Goal: Task Accomplishment & Management: Manage account settings

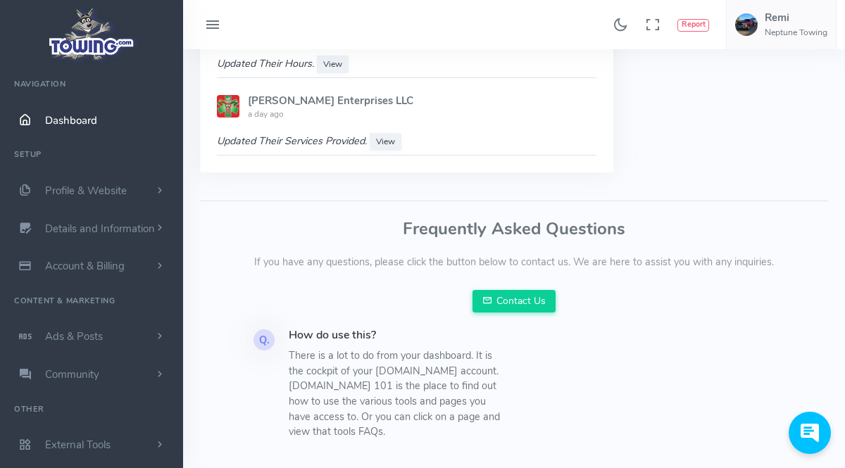
scroll to position [1430, 0]
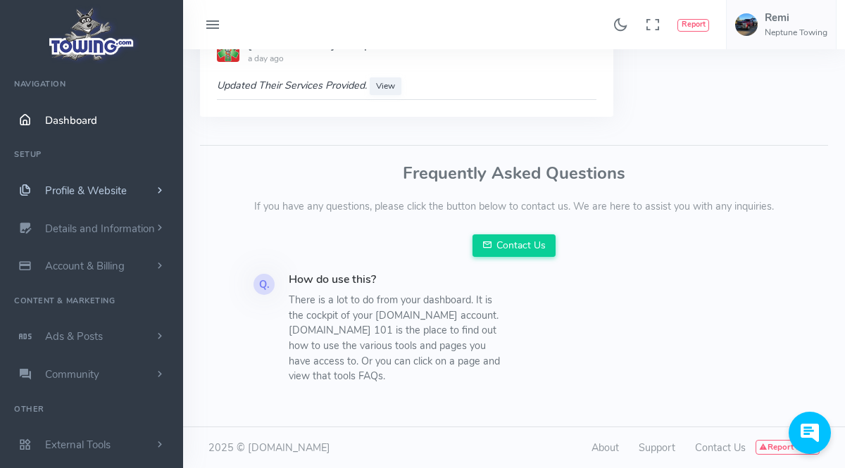
click at [156, 192] on span "scrollable content" at bounding box center [160, 191] width 13 height 14
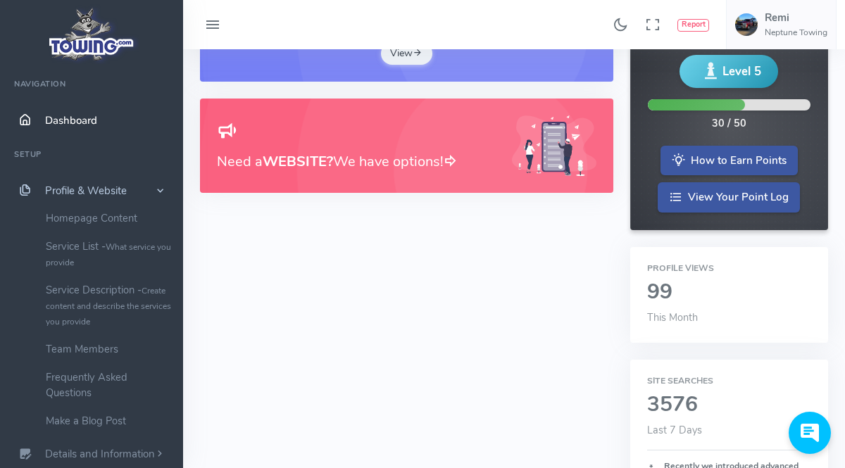
scroll to position [0, 0]
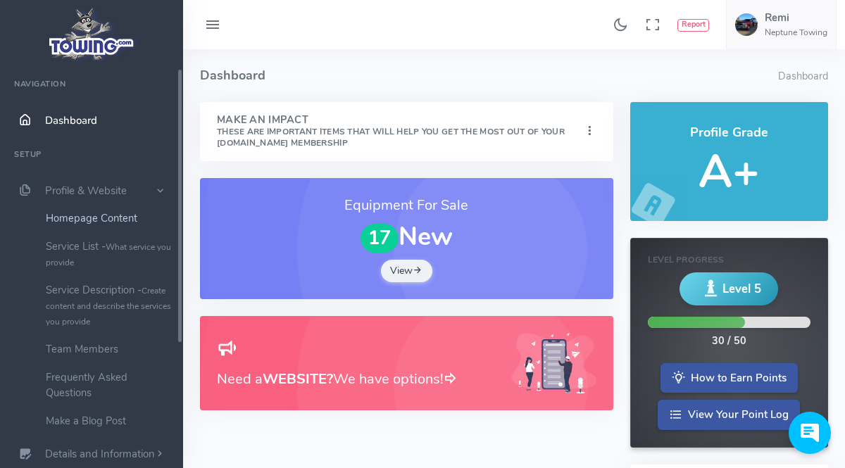
click at [77, 215] on link "Homepage Content" at bounding box center [109, 218] width 148 height 28
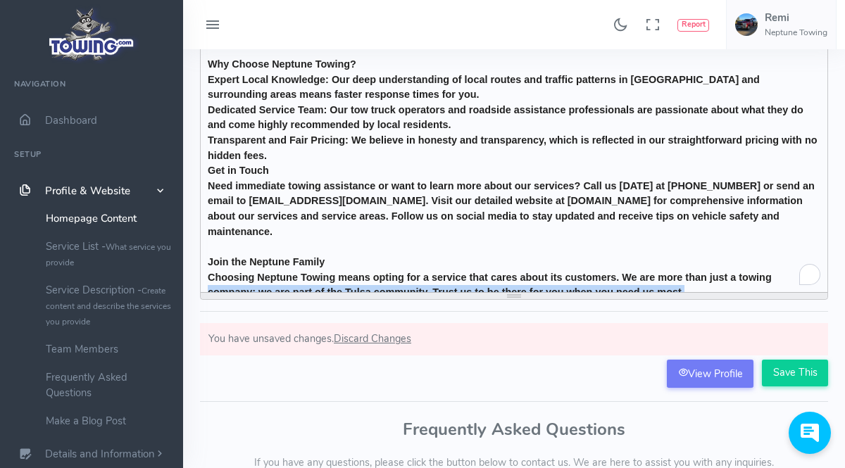
scroll to position [425, 0]
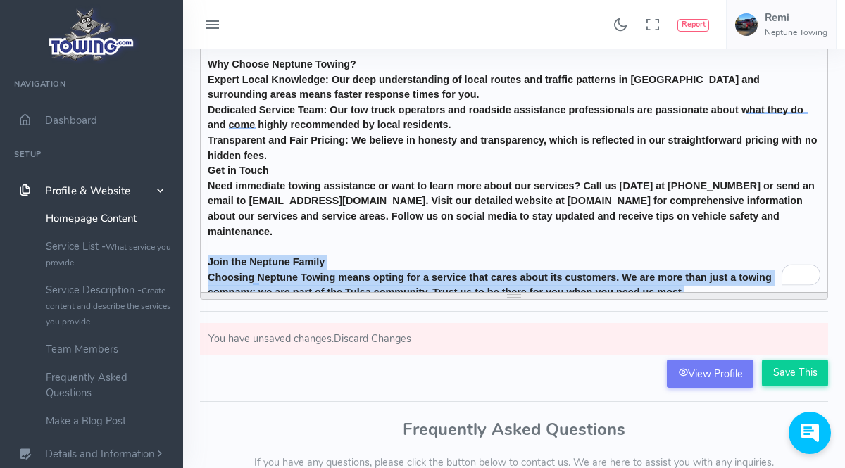
drag, startPoint x: 708, startPoint y: 285, endPoint x: 197, endPoint y: 251, distance: 511.7
click at [197, 251] on div "Dashboard Profile Profile About Neptune Towing Welcome to Neptune Towing, your …" at bounding box center [514, 141] width 645 height 499
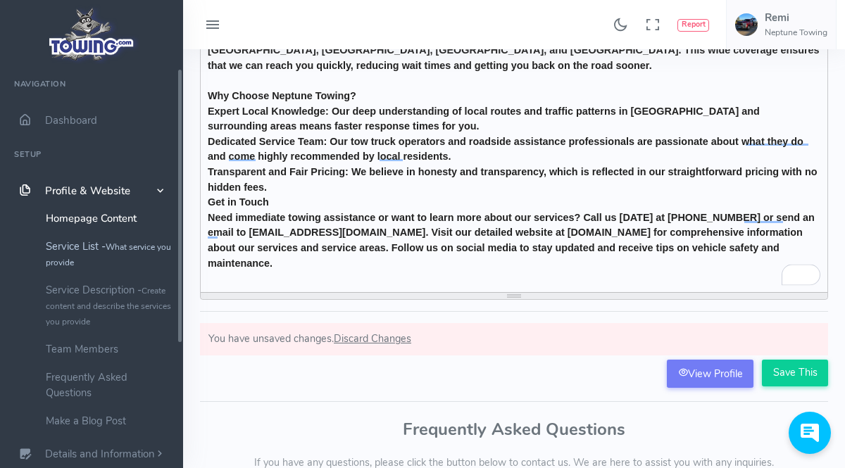
scroll to position [394, 0]
click at [785, 375] on input "Save This" at bounding box center [795, 373] width 66 height 27
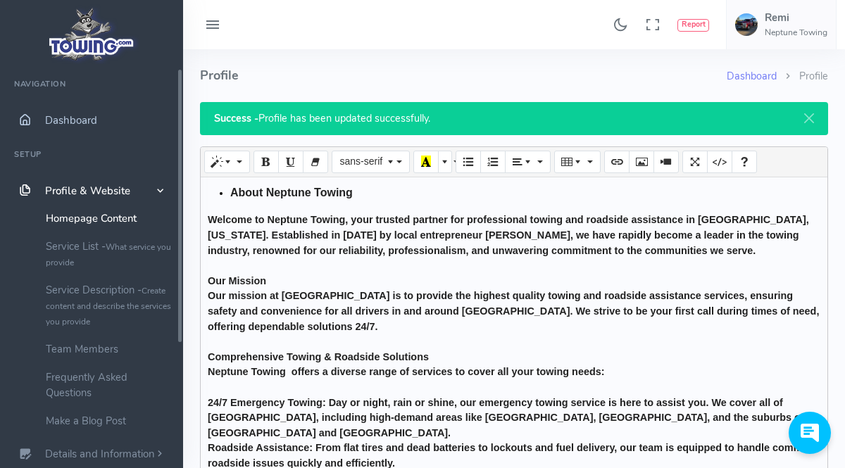
click at [54, 124] on span "Dashboard" at bounding box center [71, 120] width 52 height 14
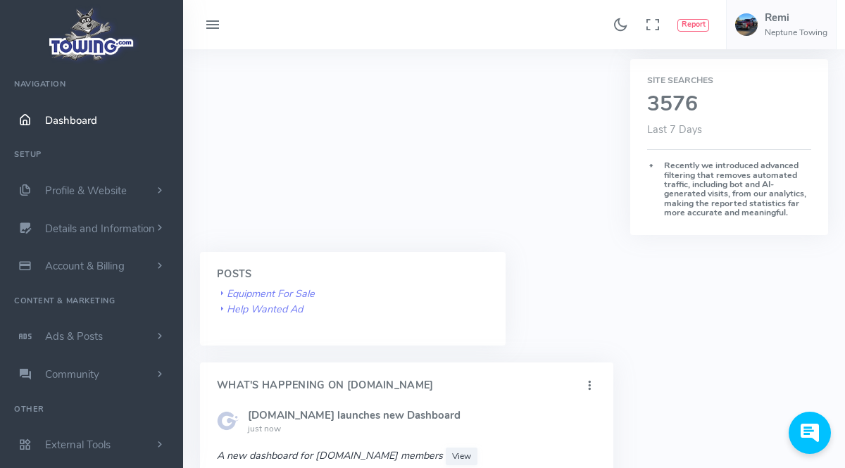
scroll to position [237, 0]
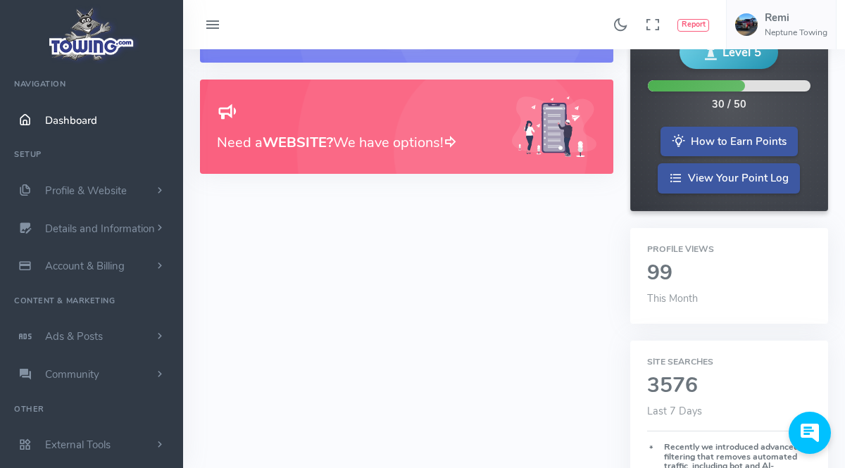
click at [665, 276] on h2 "99" at bounding box center [729, 273] width 164 height 23
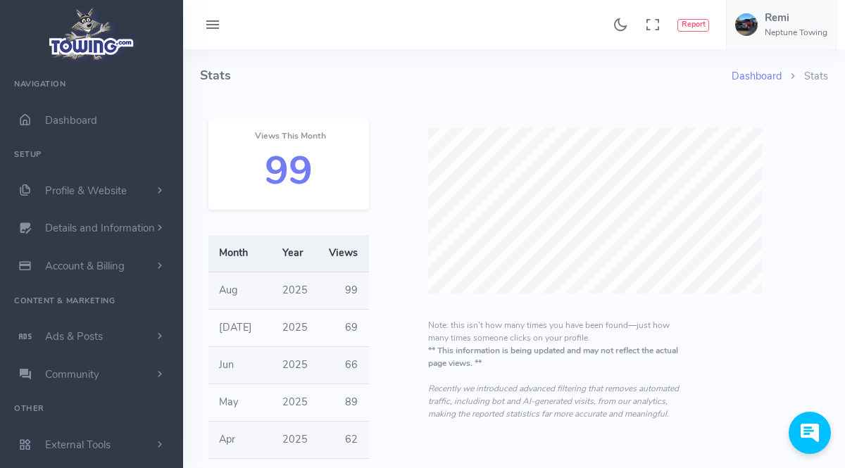
click at [254, 170] on h2 "99" at bounding box center [288, 171] width 127 height 44
click at [263, 170] on h2 "99" at bounding box center [288, 171] width 127 height 44
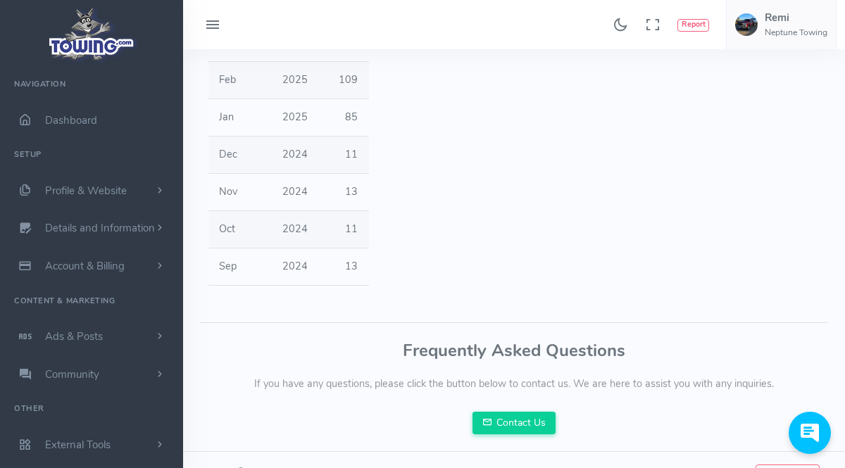
scroll to position [460, 0]
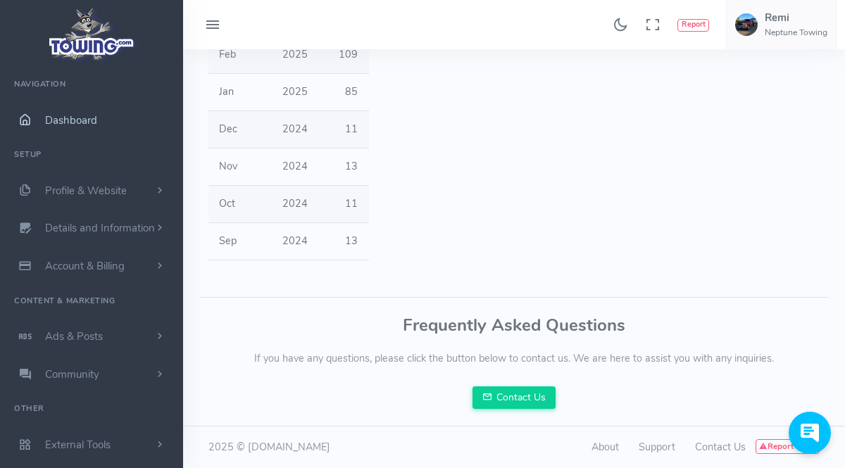
click at [66, 120] on span "Dashboard" at bounding box center [71, 120] width 52 height 14
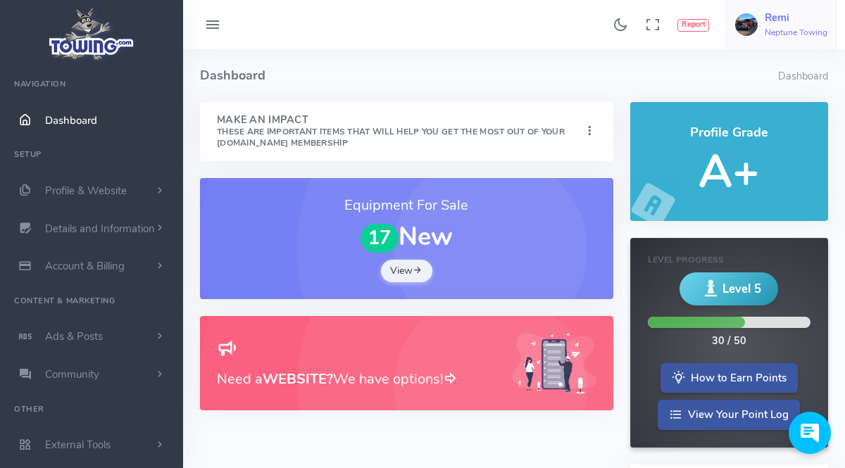
click at [794, 37] on h6 "Neptune Towing" at bounding box center [796, 32] width 63 height 9
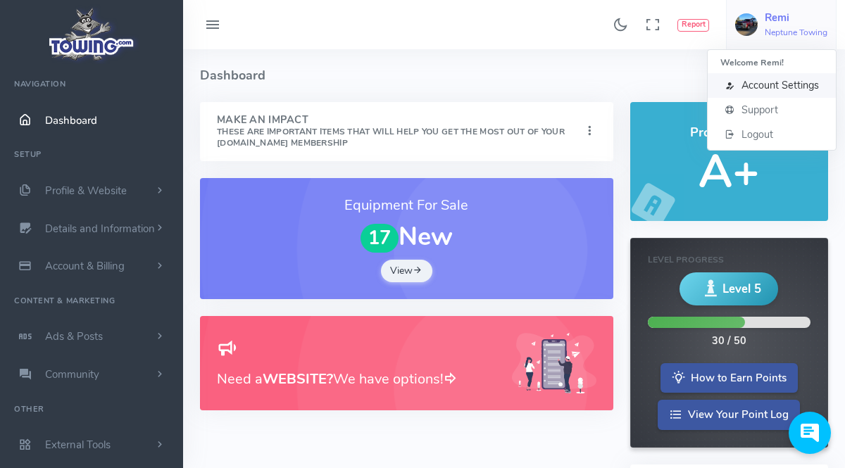
click at [792, 80] on span "Account Settings" at bounding box center [780, 85] width 77 height 14
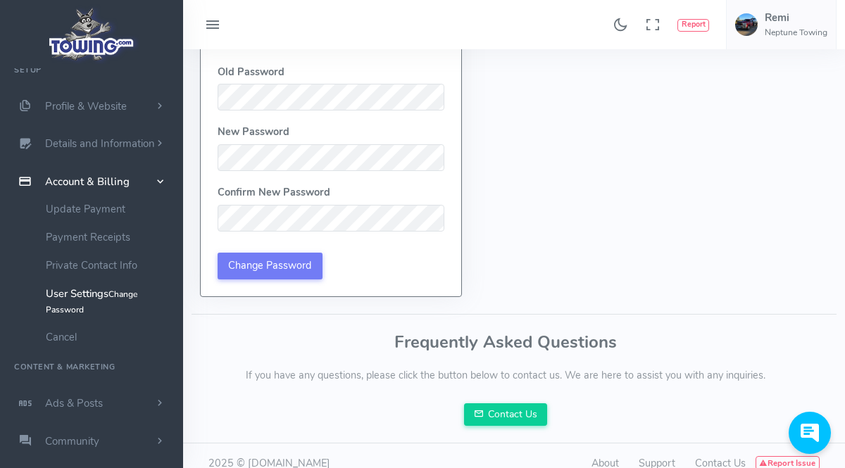
scroll to position [180, 0]
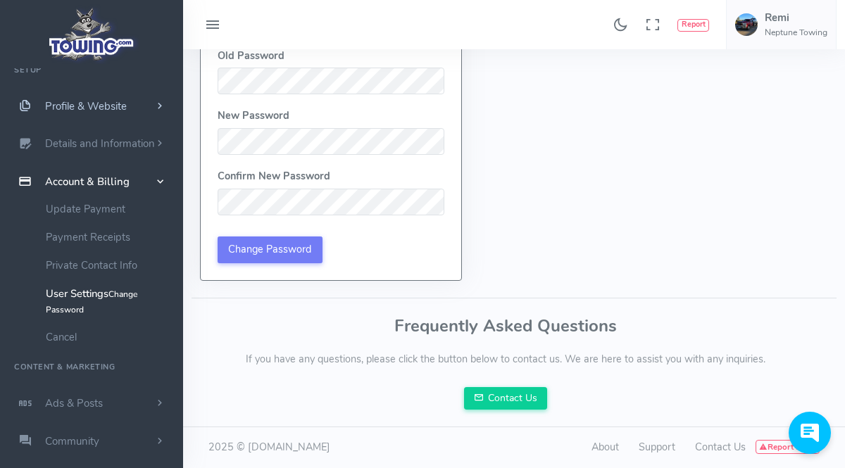
click at [145, 110] on link "Profile & Website" at bounding box center [91, 106] width 183 height 38
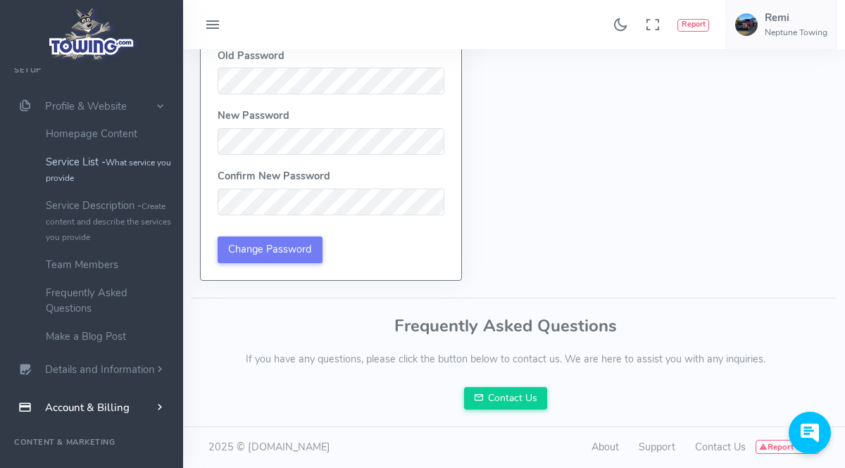
click at [124, 159] on small "What service you provide" at bounding box center [108, 170] width 125 height 27
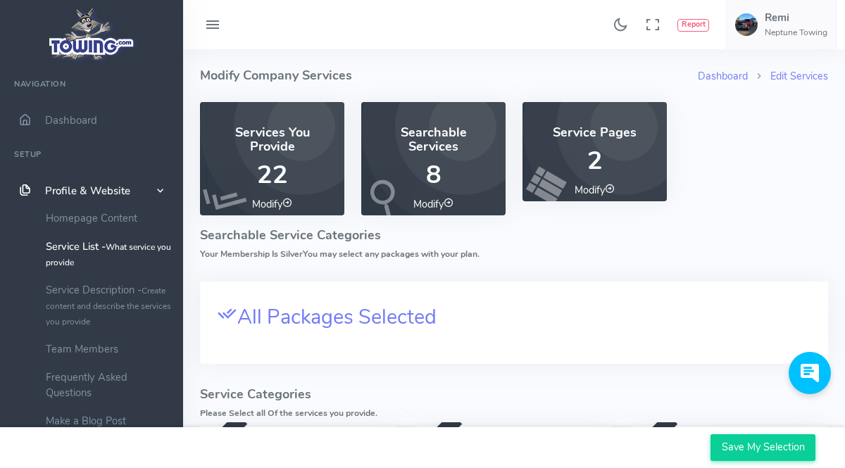
click at [445, 204] on icon at bounding box center [449, 203] width 10 height 10
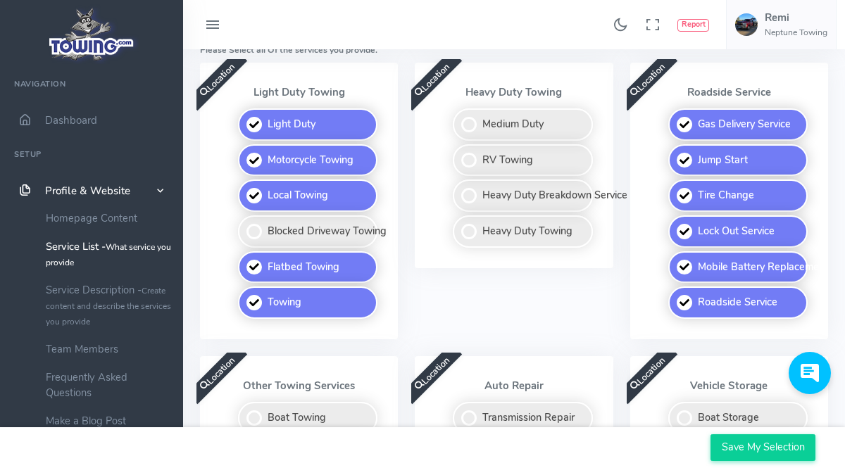
scroll to position [347, 0]
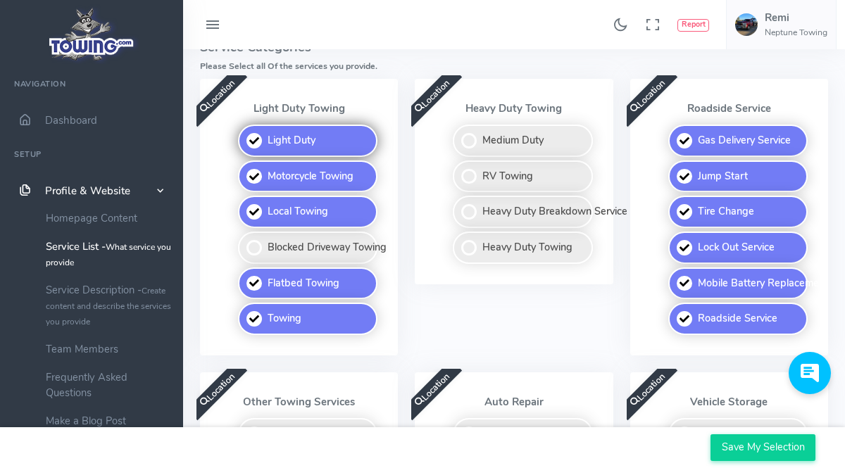
click at [322, 143] on label "Light Duty" at bounding box center [307, 141] width 139 height 32
click at [244, 134] on input "Light Duty" at bounding box center [239, 129] width 9 height 9
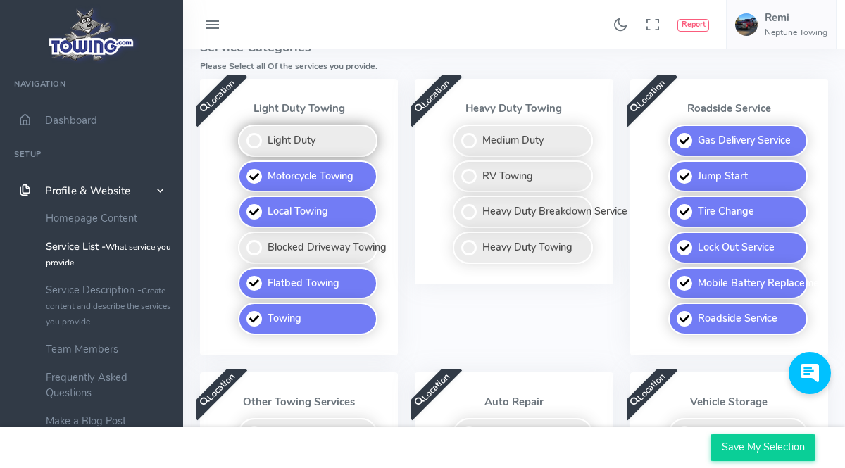
click at [323, 143] on label "Light Duty" at bounding box center [307, 141] width 139 height 32
click at [244, 134] on input "Light Duty" at bounding box center [239, 129] width 9 height 9
checkbox input "true"
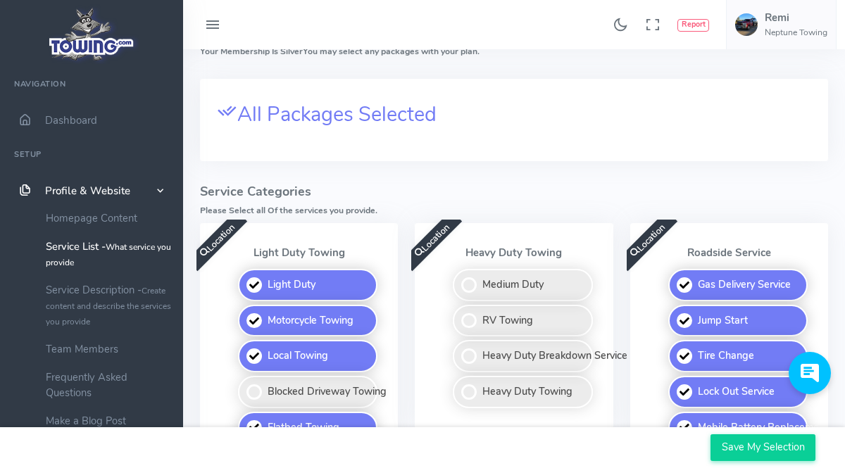
scroll to position [8, 0]
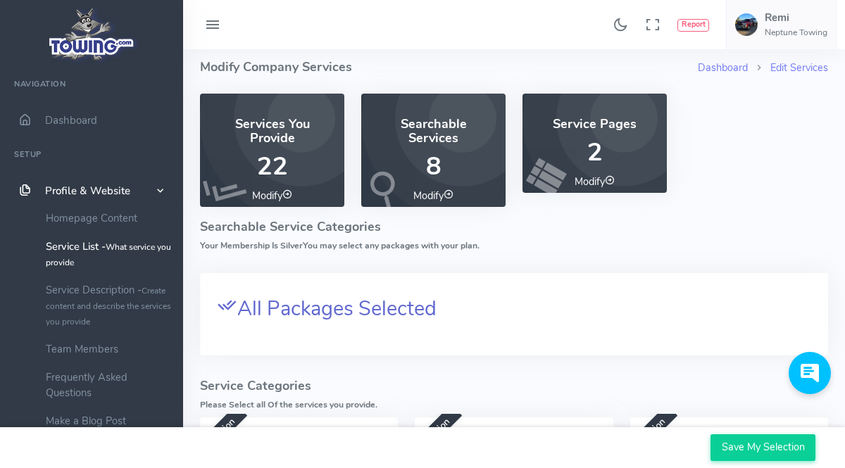
click at [334, 313] on span "All Packages Selected" at bounding box center [336, 308] width 199 height 27
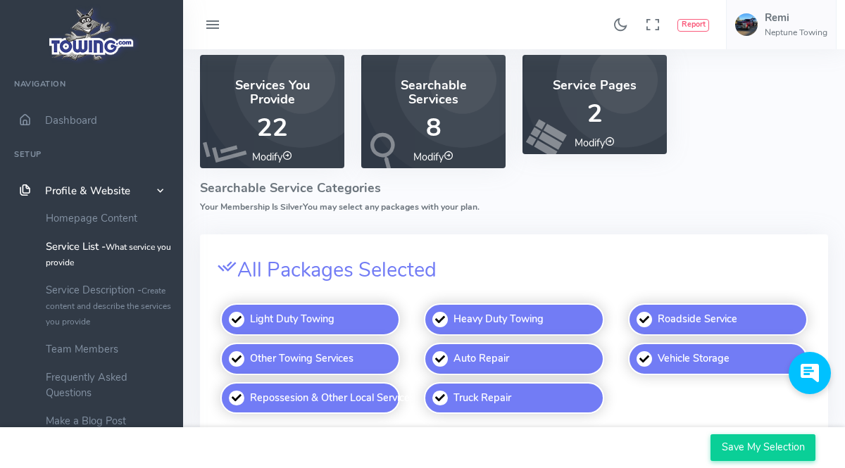
scroll to position [0, 0]
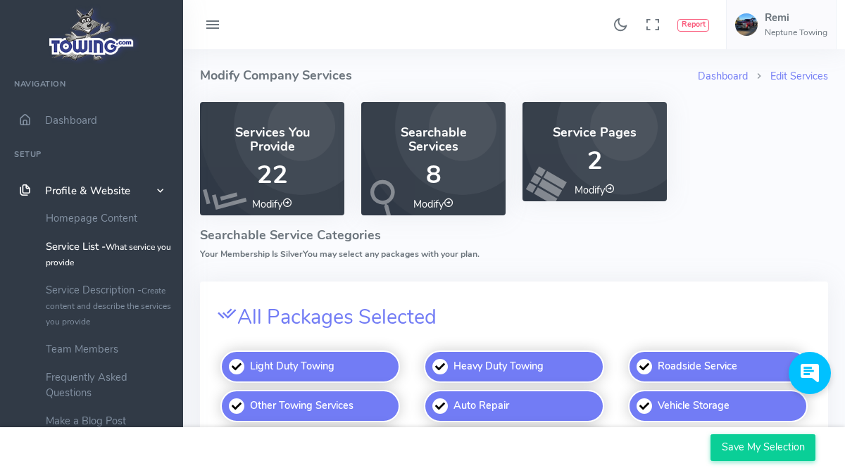
click at [611, 190] on icon at bounding box center [610, 189] width 10 height 10
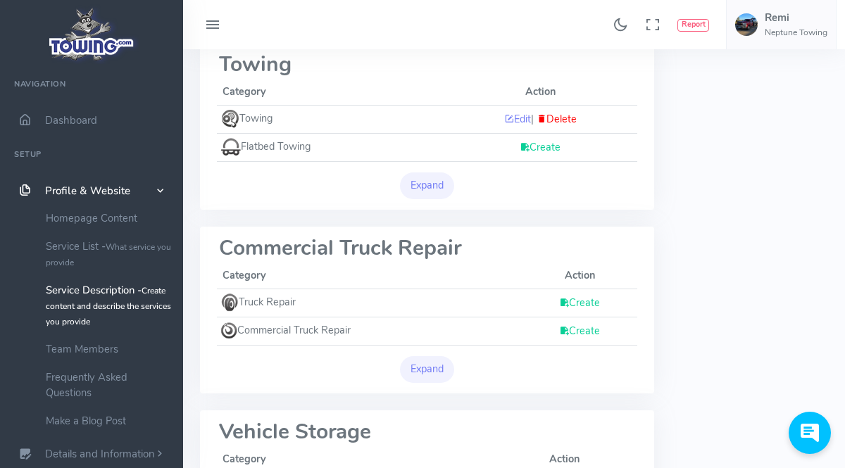
scroll to position [710, 0]
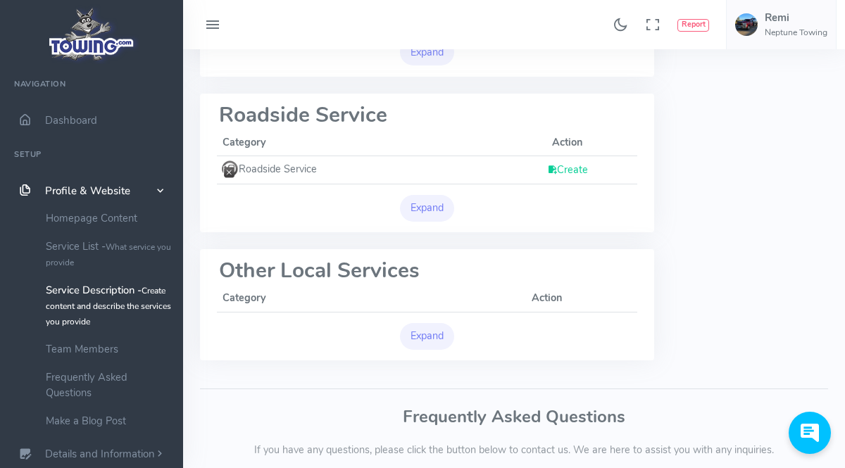
click at [589, 167] on div "Create" at bounding box center [567, 170] width 129 height 16
click at [580, 165] on link "Create" at bounding box center [567, 170] width 41 height 14
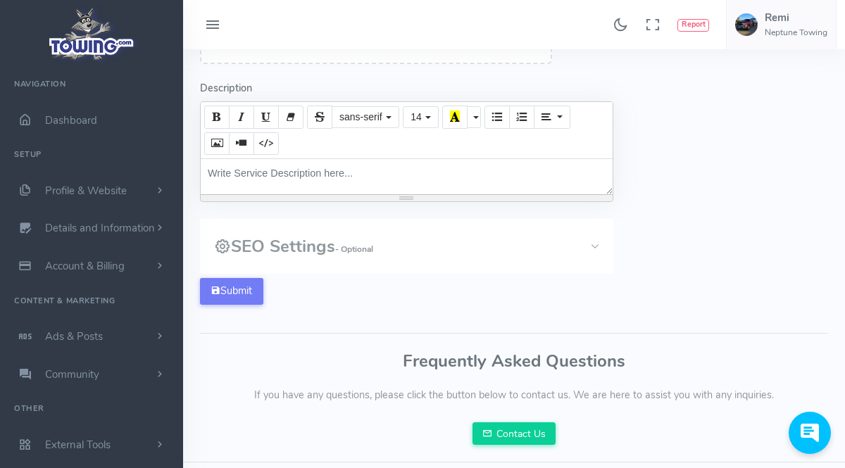
scroll to position [254, 0]
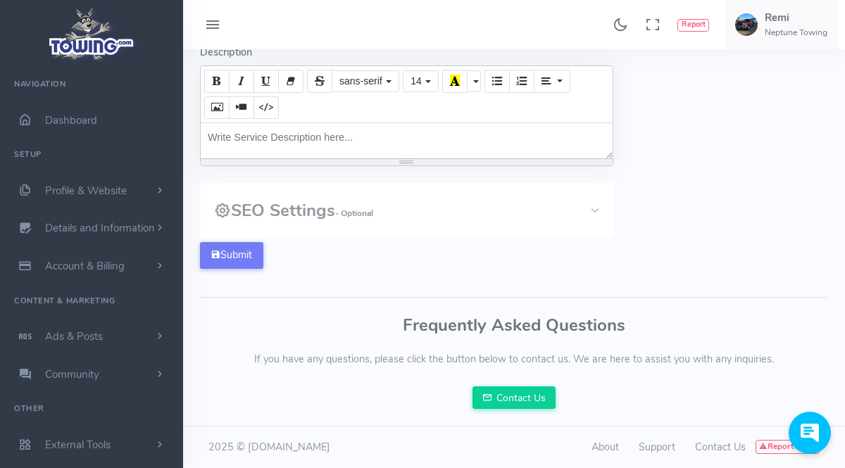
click at [365, 220] on button "SEO Settings - Optional" at bounding box center [406, 210] width 413 height 55
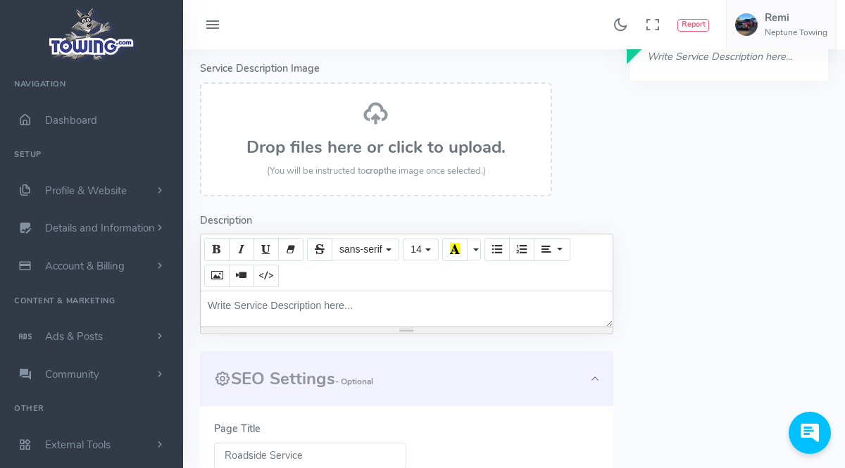
scroll to position [18, 0]
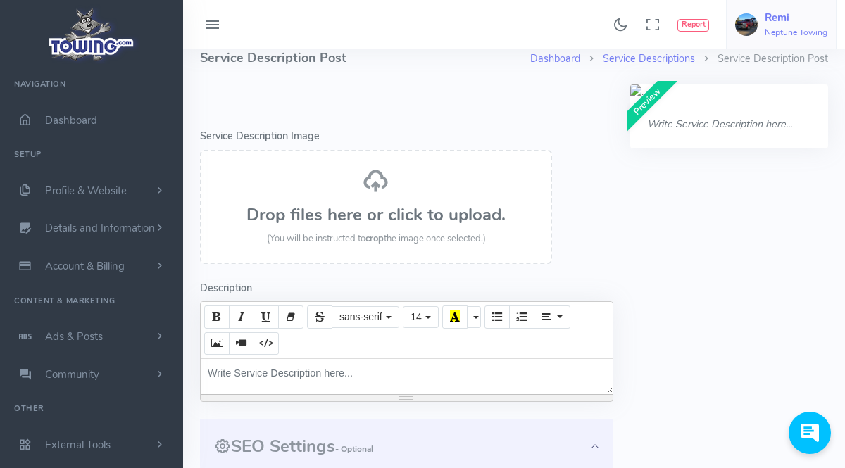
click at [801, 30] on h6 "Neptune Towing" at bounding box center [796, 32] width 63 height 9
click at [787, 82] on span "Account Settings" at bounding box center [780, 85] width 77 height 14
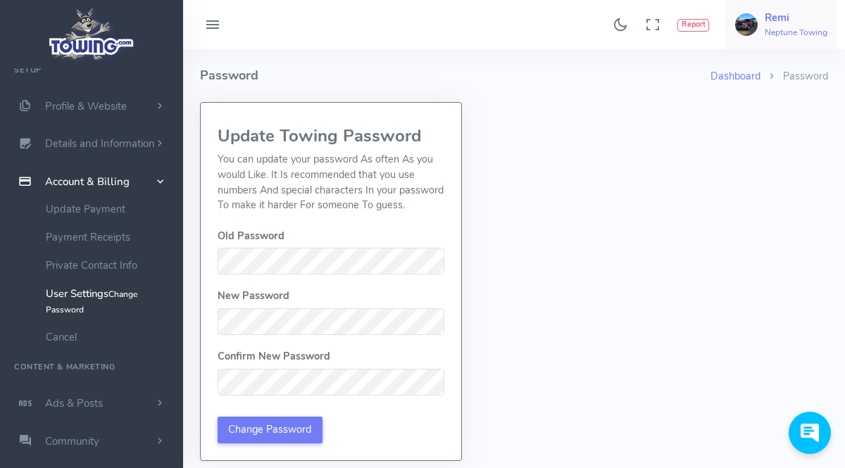
click at [791, 23] on h5 "Remi" at bounding box center [796, 17] width 63 height 11
click at [758, 133] on span "Logout" at bounding box center [758, 134] width 32 height 14
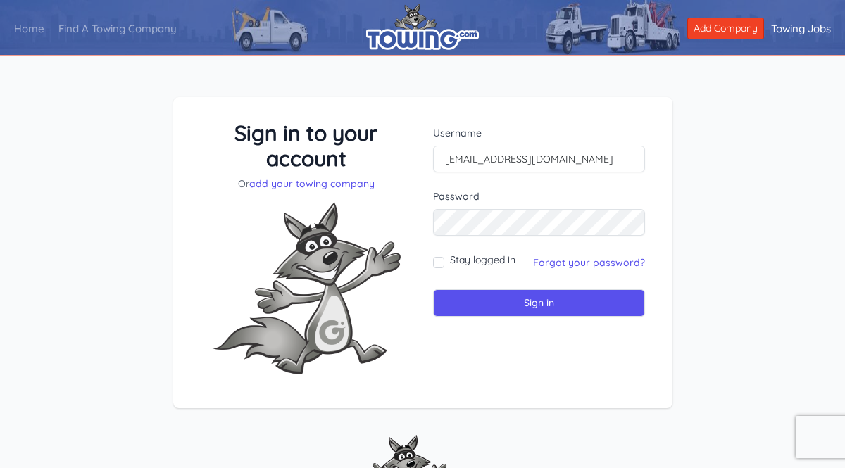
click at [533, 148] on input "[EMAIL_ADDRESS][DOMAIN_NAME]" at bounding box center [539, 159] width 212 height 27
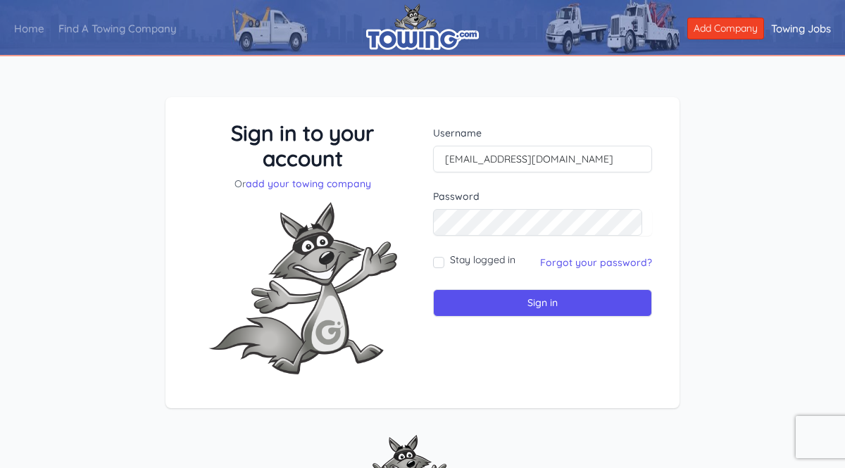
click at [472, 185] on form "Username [EMAIL_ADDRESS][DOMAIN_NAME] Password Stay logged in" at bounding box center [542, 221] width 219 height 191
click at [451, 251] on form "Username [EMAIL_ADDRESS][DOMAIN_NAME] Password Stay logged in" at bounding box center [542, 221] width 219 height 191
click at [427, 230] on div "Username [EMAIL_ADDRESS][DOMAIN_NAME] Password Stay logged in Sign in" at bounding box center [543, 252] width 240 height 265
click at [473, 265] on form "Username [EMAIL_ADDRESS][DOMAIN_NAME] Password Stay logged in" at bounding box center [542, 221] width 219 height 191
click at [468, 263] on label "Stay logged in" at bounding box center [482, 260] width 65 height 14
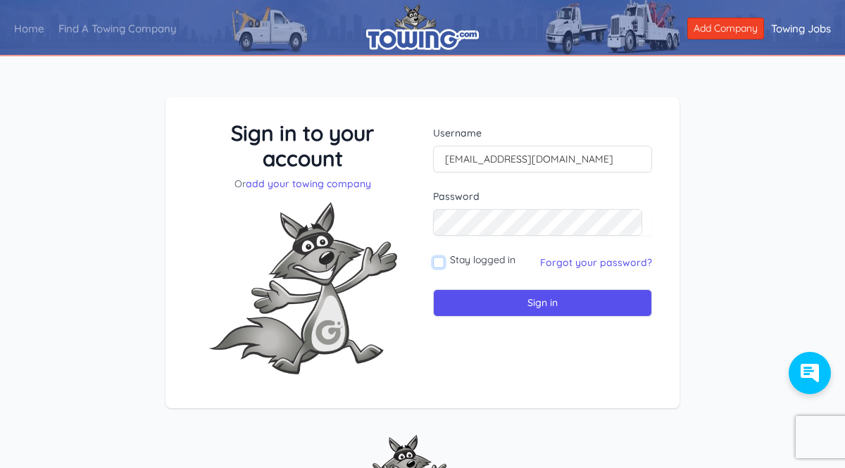
click at [444, 263] on input "Stay logged in" at bounding box center [438, 262] width 11 height 11
checkbox input "true"
